Goal: Find contact information: Find contact information

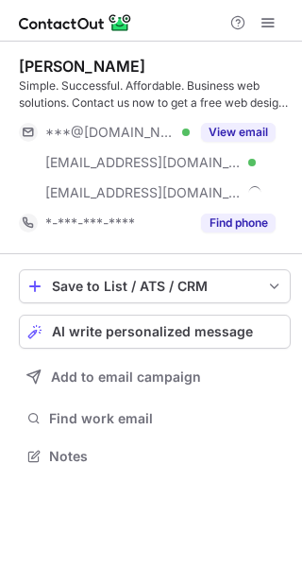
scroll to position [442, 302]
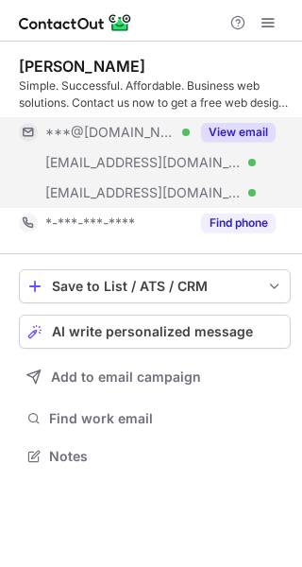
click at [243, 129] on button "View email" at bounding box center [238, 132] width 75 height 19
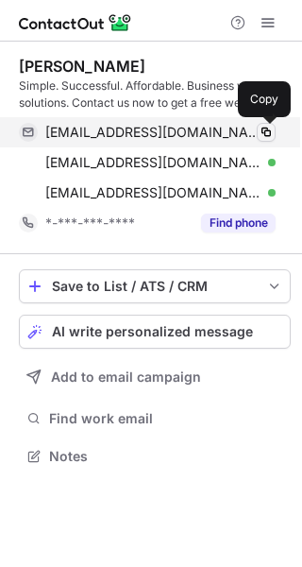
click at [262, 128] on span at bounding box center [266, 132] width 15 height 15
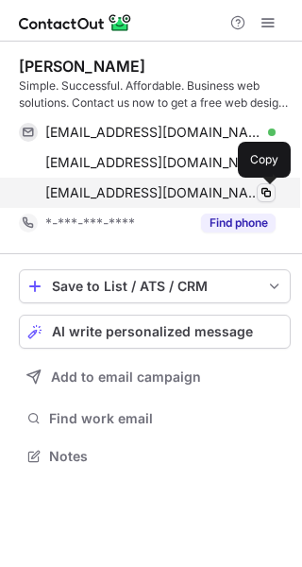
click at [271, 190] on span at bounding box center [266, 192] width 15 height 15
